Goal: Task Accomplishment & Management: Use online tool/utility

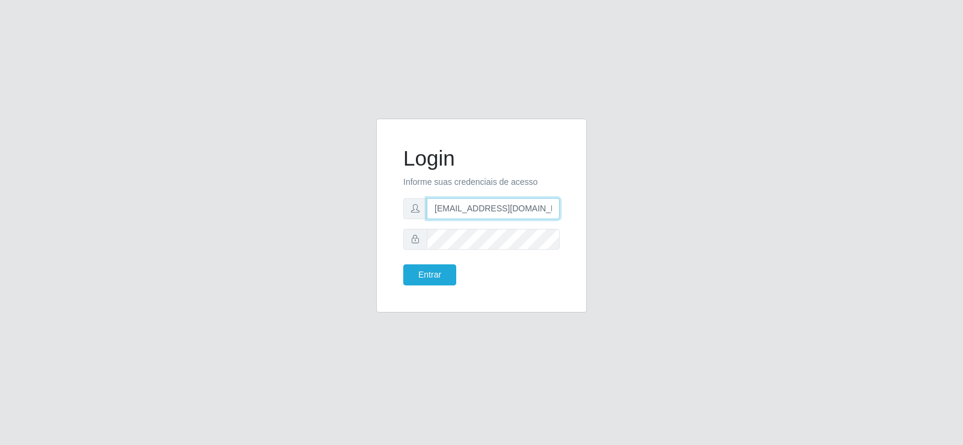
drag, startPoint x: 490, startPoint y: 208, endPoint x: 407, endPoint y: 212, distance: 83.2
click at [407, 212] on div "[EMAIL_ADDRESS][DOMAIN_NAME]" at bounding box center [481, 208] width 156 height 21
type input "[EMAIL_ADDRESS][DOMAIN_NAME]"
drag, startPoint x: 441, startPoint y: 213, endPoint x: 294, endPoint y: 215, distance: 147.4
click at [294, 215] on div "Login Informe suas credenciais de acesso [EMAIL_ADDRESS][DOMAIN_NAME] Entrar" at bounding box center [481, 223] width 686 height 208
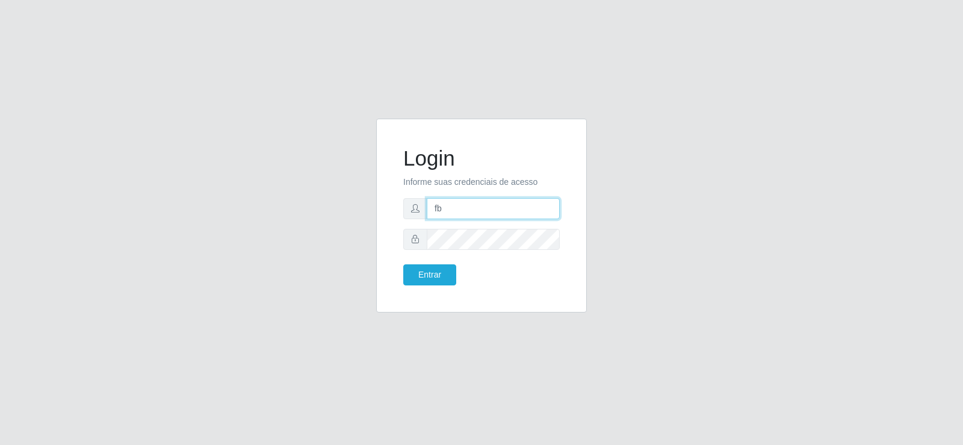
type input "[EMAIL_ADDRESS][DOMAIN_NAME]"
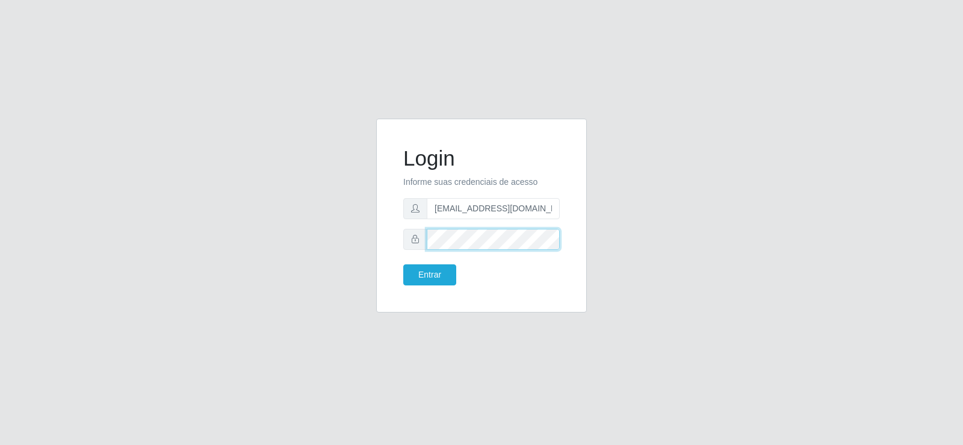
click at [380, 250] on div "Login Informe suas credenciais de acesso [EMAIL_ADDRESS][DOMAIN_NAME] Entrar" at bounding box center [481, 216] width 211 height 194
click at [421, 268] on button "Entrar" at bounding box center [429, 274] width 53 height 21
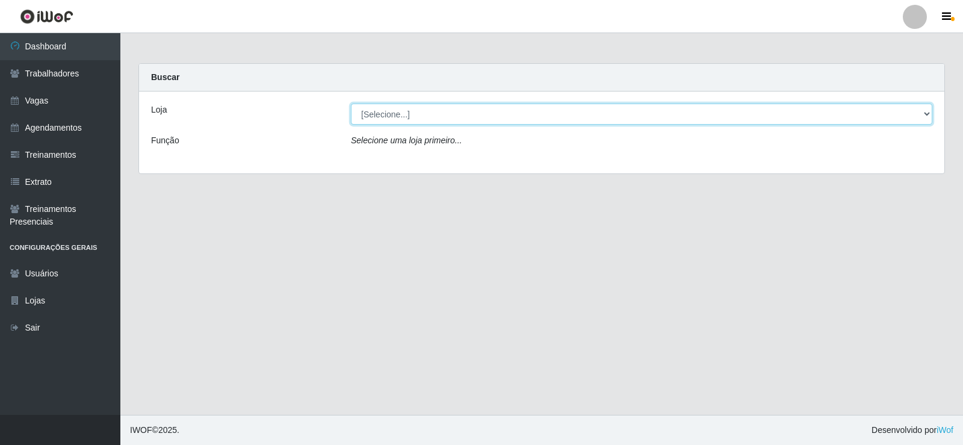
click at [415, 111] on select "[Selecione...] Supermercado Tadeu - [GEOGRAPHIC_DATA]" at bounding box center [641, 113] width 581 height 21
select select "195"
click at [351, 103] on select "[Selecione...] Supermercado Tadeu - [GEOGRAPHIC_DATA]" at bounding box center [641, 113] width 581 height 21
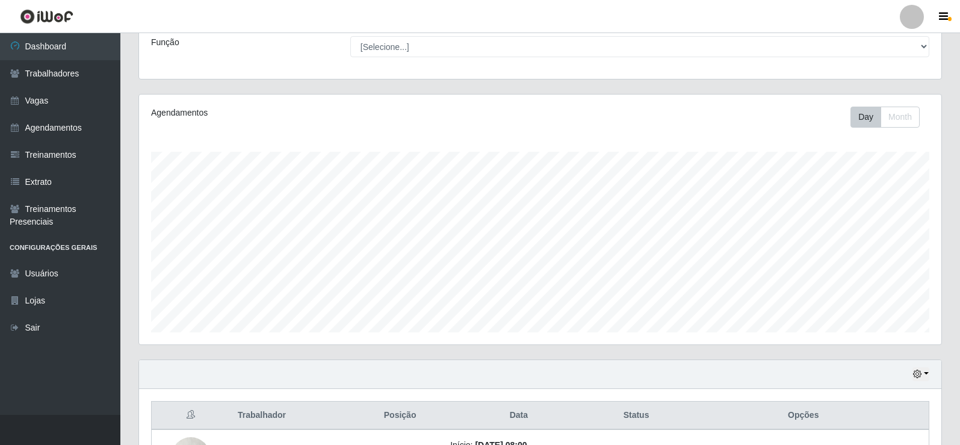
scroll to position [301, 0]
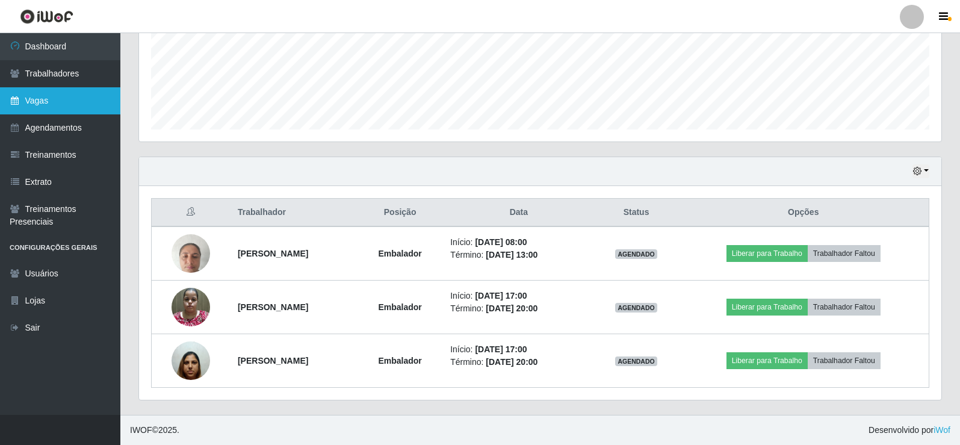
click at [75, 104] on link "Vagas" at bounding box center [60, 100] width 120 height 27
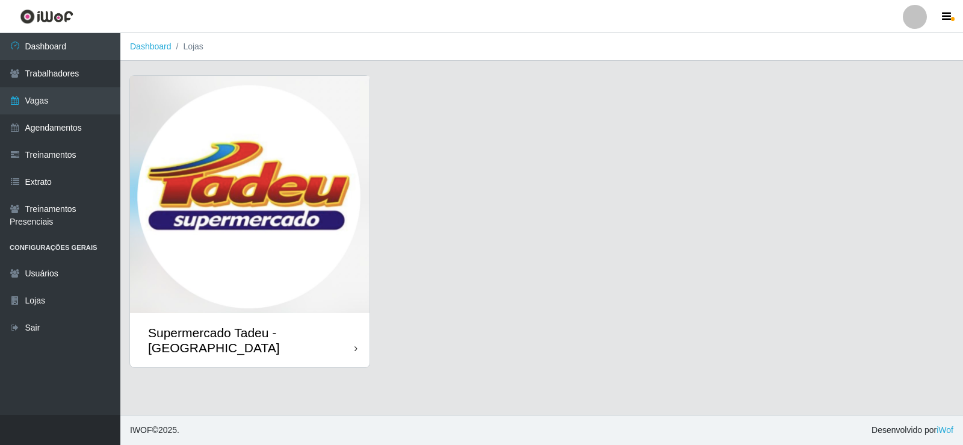
click at [327, 180] on img at bounding box center [249, 194] width 239 height 237
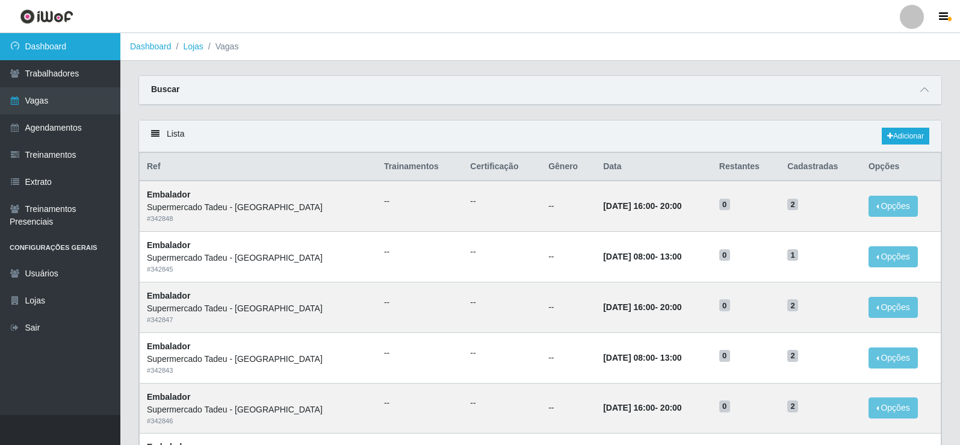
click at [99, 48] on link "Dashboard" at bounding box center [60, 46] width 120 height 27
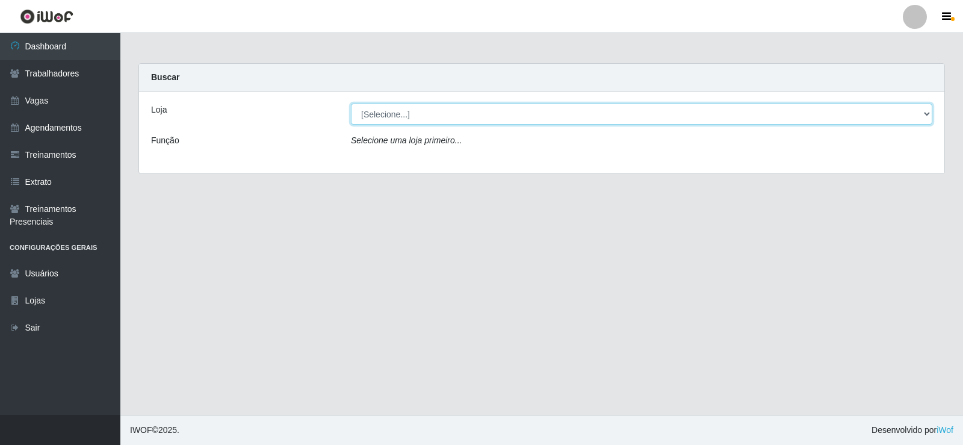
click at [422, 111] on select "[Selecione...] Supermercado Tadeu - [GEOGRAPHIC_DATA]" at bounding box center [641, 113] width 581 height 21
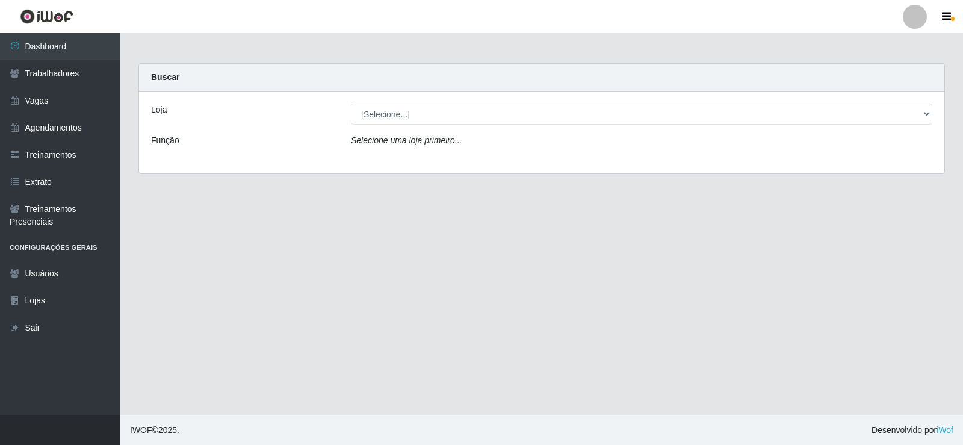
click at [425, 158] on div "Loja [Selecione...] Supermercado Tadeu - [GEOGRAPHIC_DATA] Função Selecione uma…" at bounding box center [541, 132] width 805 height 82
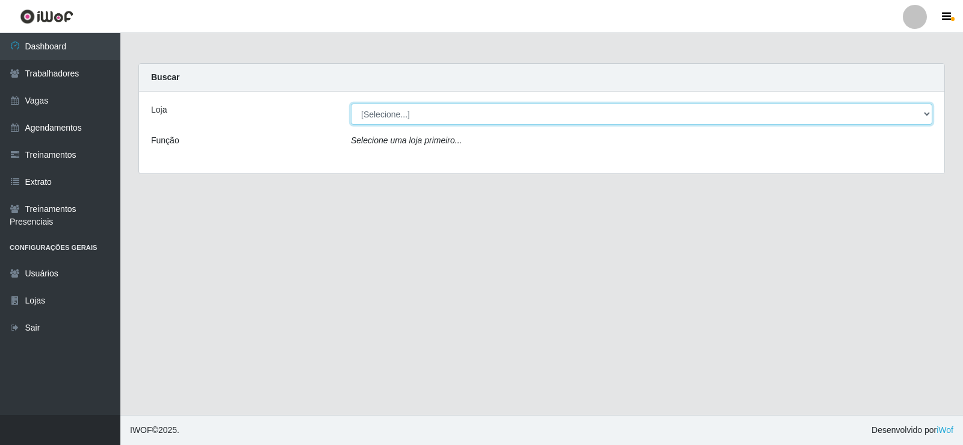
click at [381, 119] on select "[Selecione...] Supermercado Tadeu - [GEOGRAPHIC_DATA]" at bounding box center [641, 113] width 581 height 21
select select "195"
click at [351, 103] on select "[Selecione...] Supermercado Tadeu - [GEOGRAPHIC_DATA]" at bounding box center [641, 113] width 581 height 21
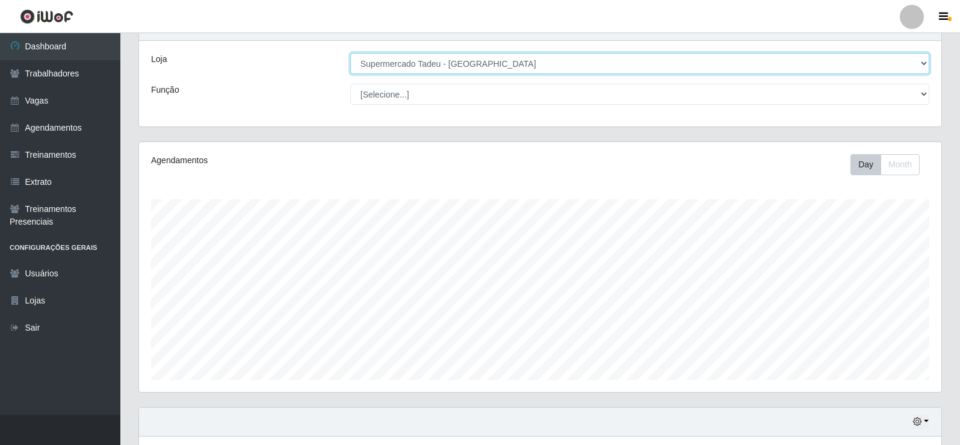
scroll to position [301, 0]
